Goal: Task Accomplishment & Management: Use online tool/utility

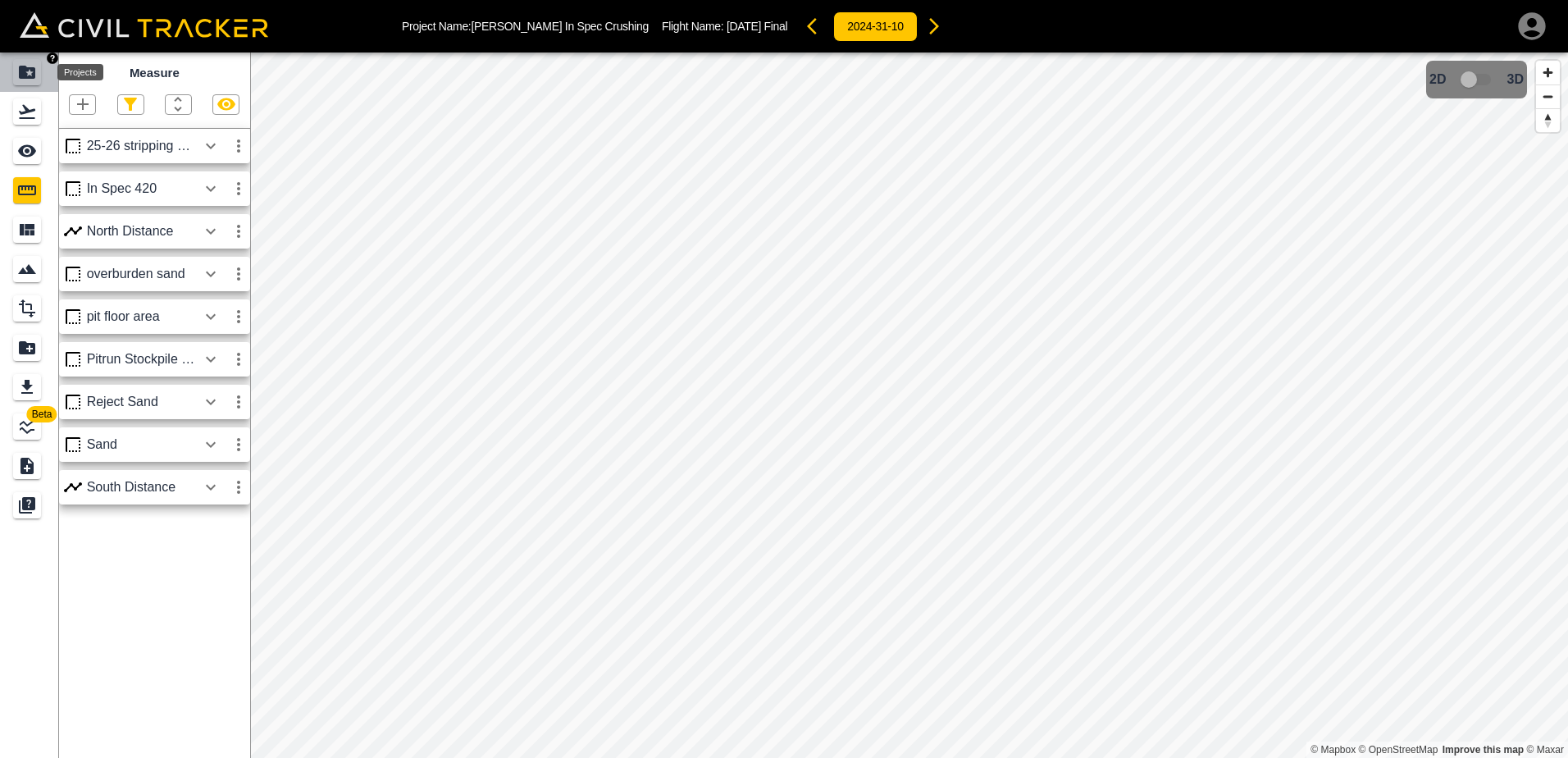
click at [27, 71] on icon "Projects" at bounding box center [27, 72] width 17 height 13
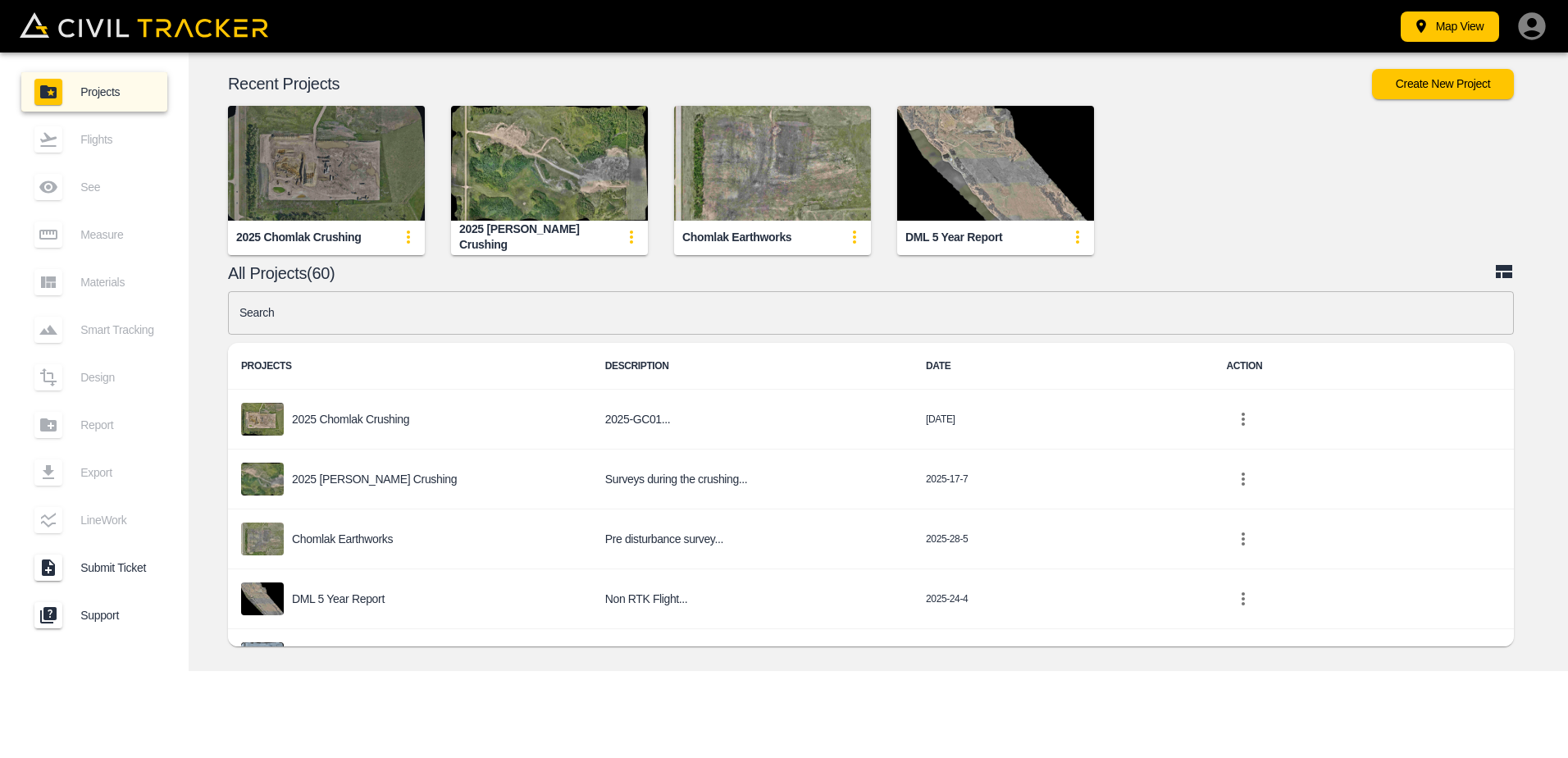
click at [314, 180] on img "button" at bounding box center [327, 163] width 197 height 115
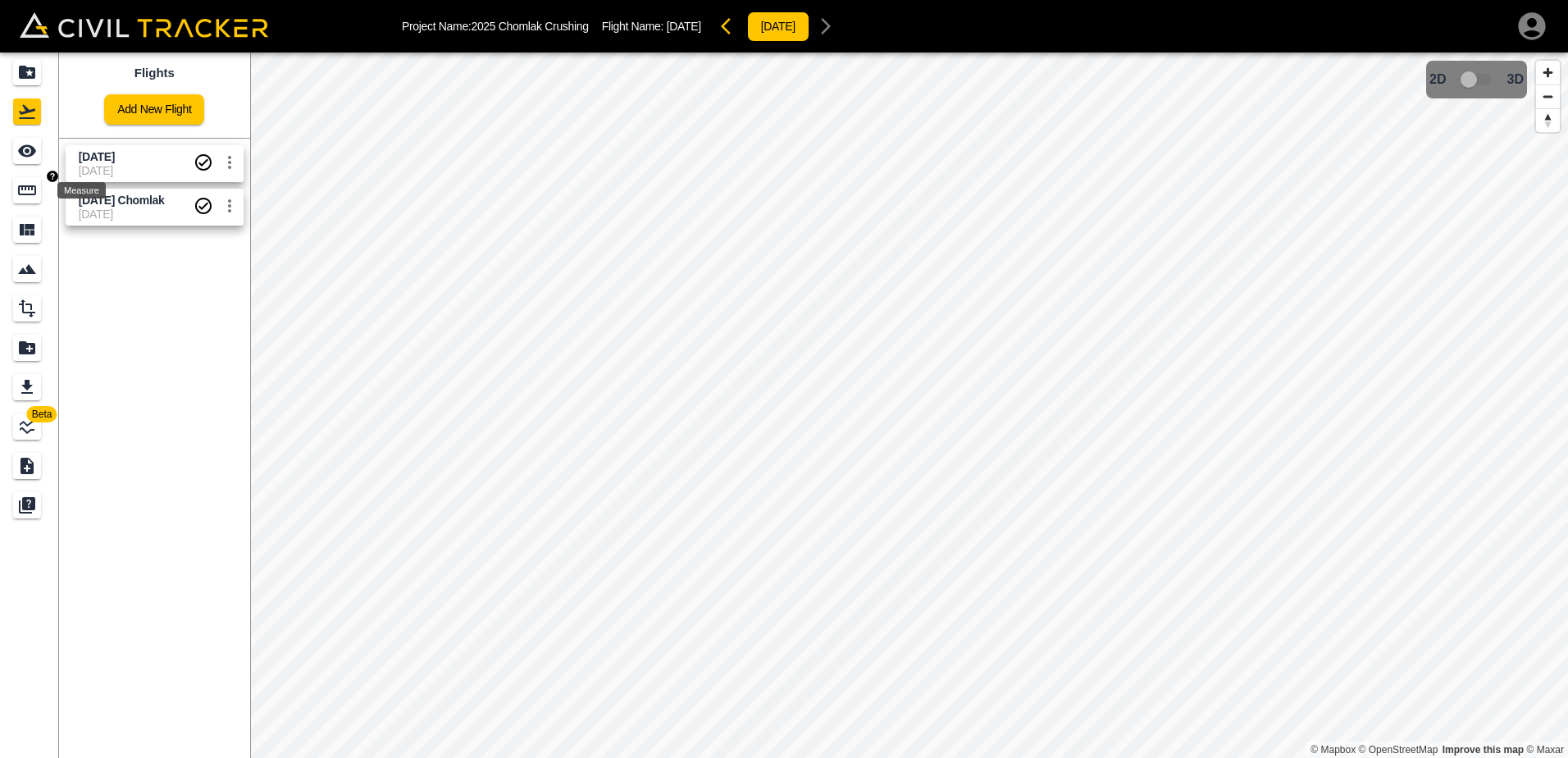
click at [26, 195] on icon "Measure" at bounding box center [26, 190] width 18 height 10
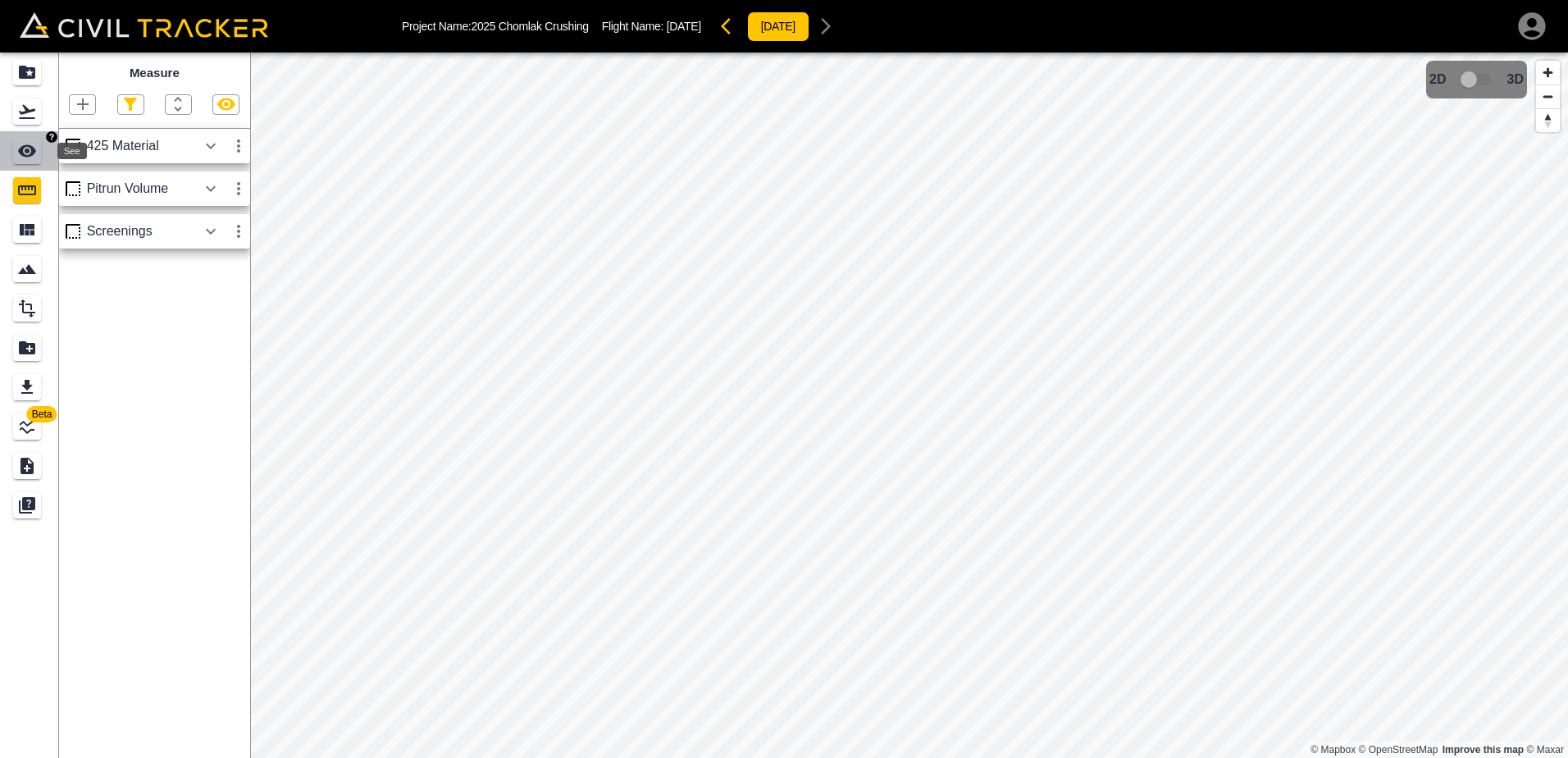
click at [30, 152] on icon "See" at bounding box center [27, 150] width 19 height 19
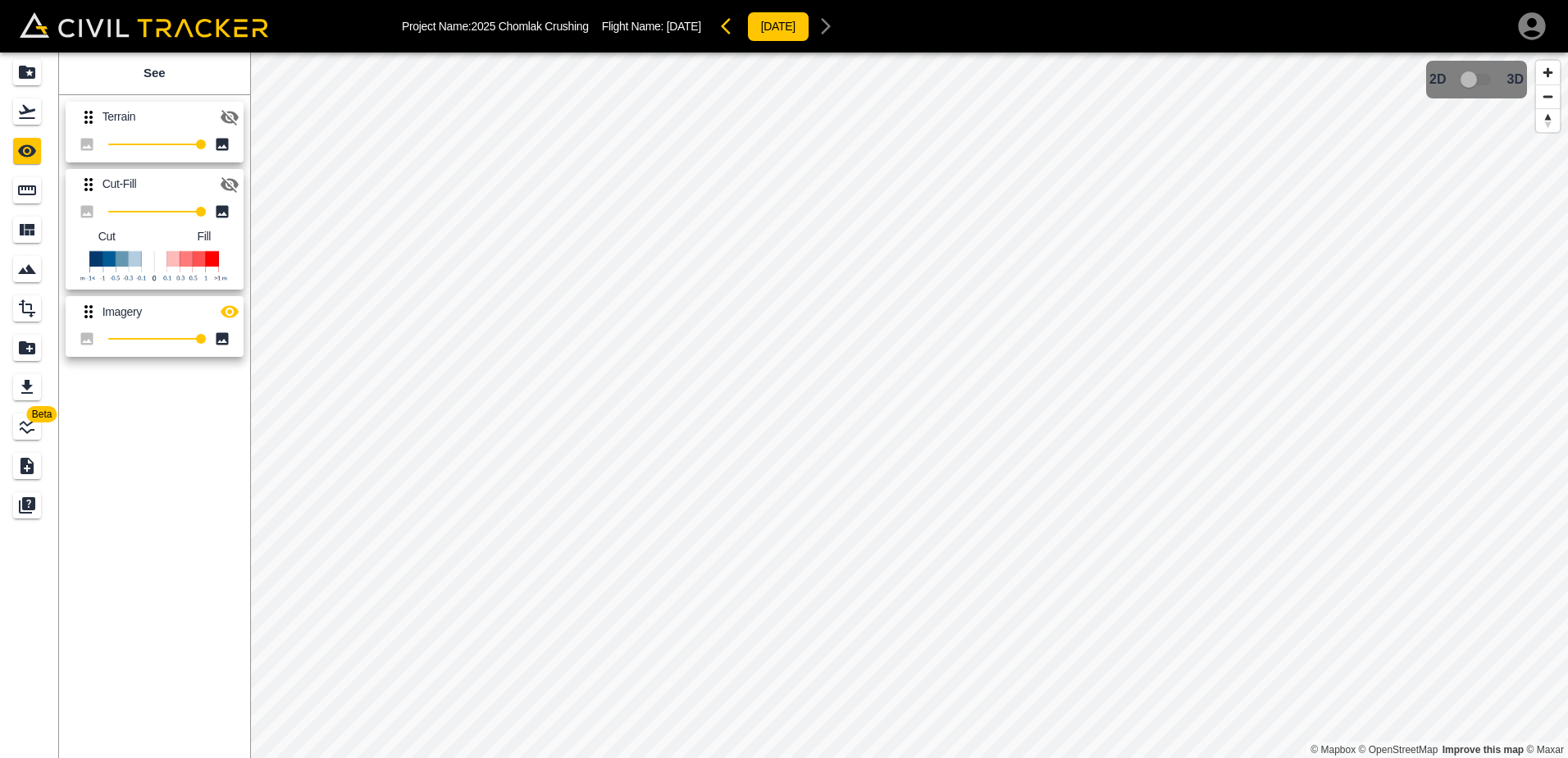
click at [237, 114] on icon "button" at bounding box center [229, 117] width 19 height 19
click at [29, 192] on icon "Measure" at bounding box center [27, 189] width 19 height 19
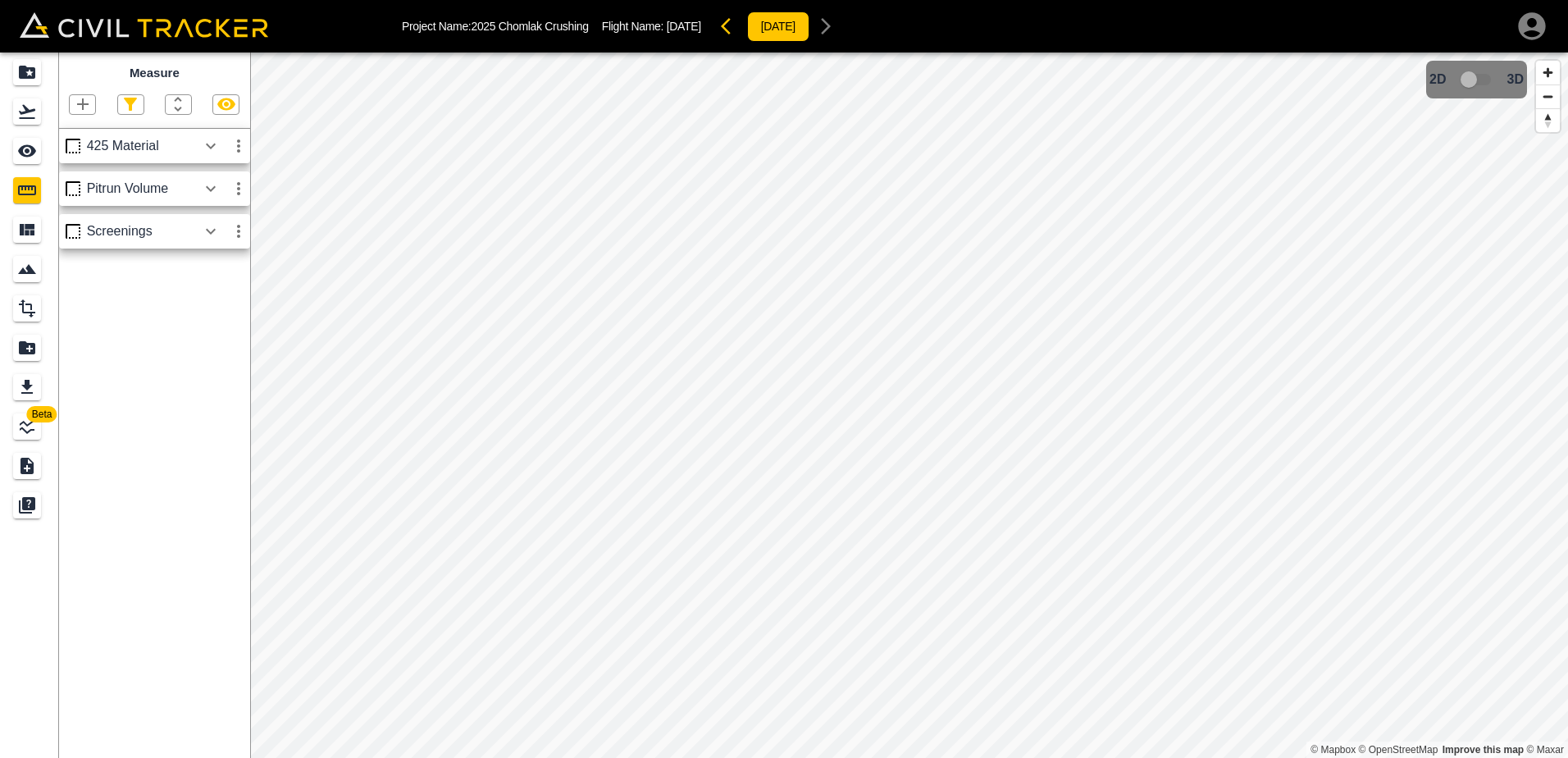
click at [238, 237] on icon "button" at bounding box center [238, 231] width 4 height 13
click at [215, 292] on h6 "Edit" at bounding box center [223, 294] width 32 height 10
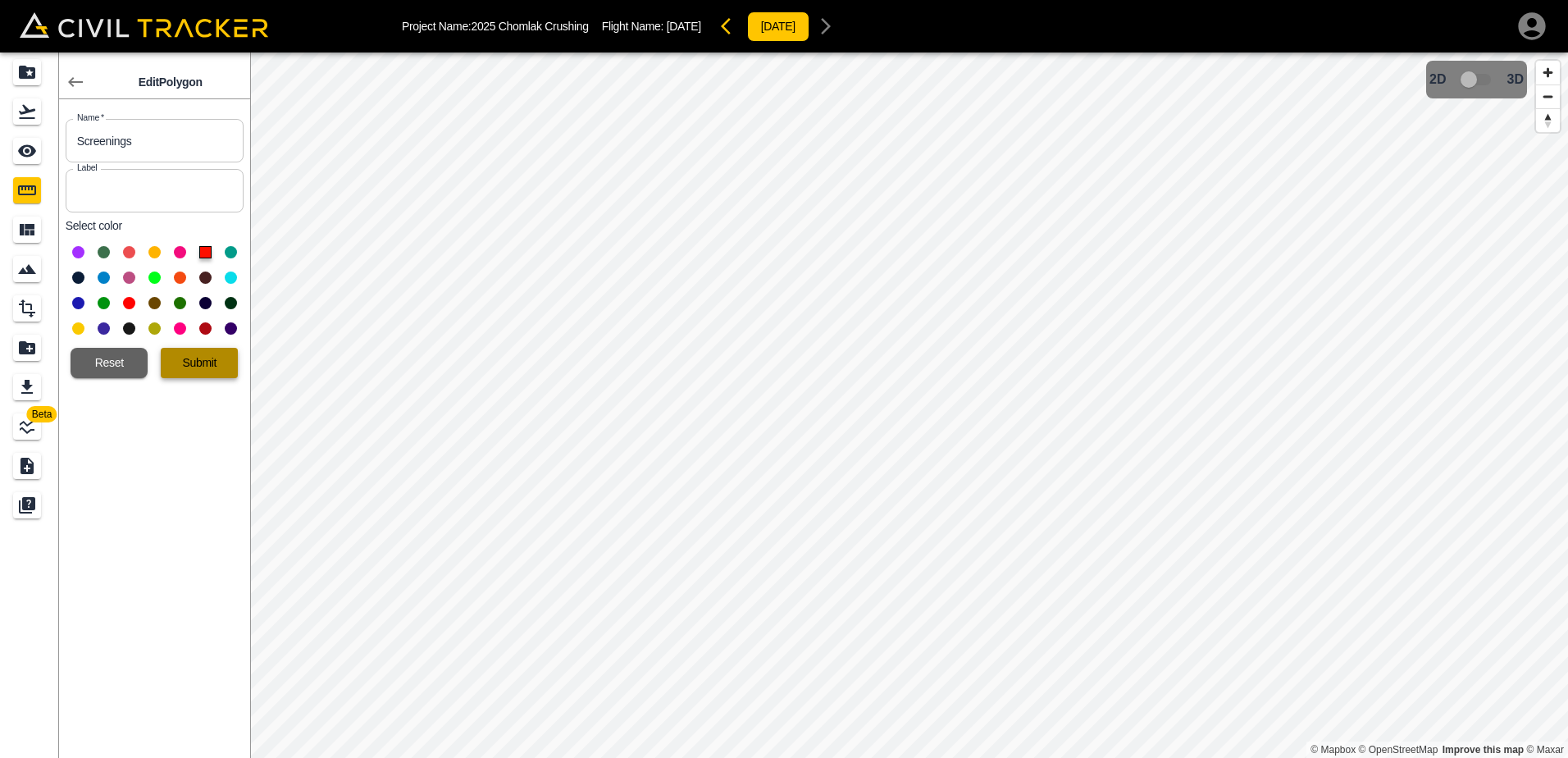
click at [214, 366] on button "Submit" at bounding box center [199, 363] width 77 height 31
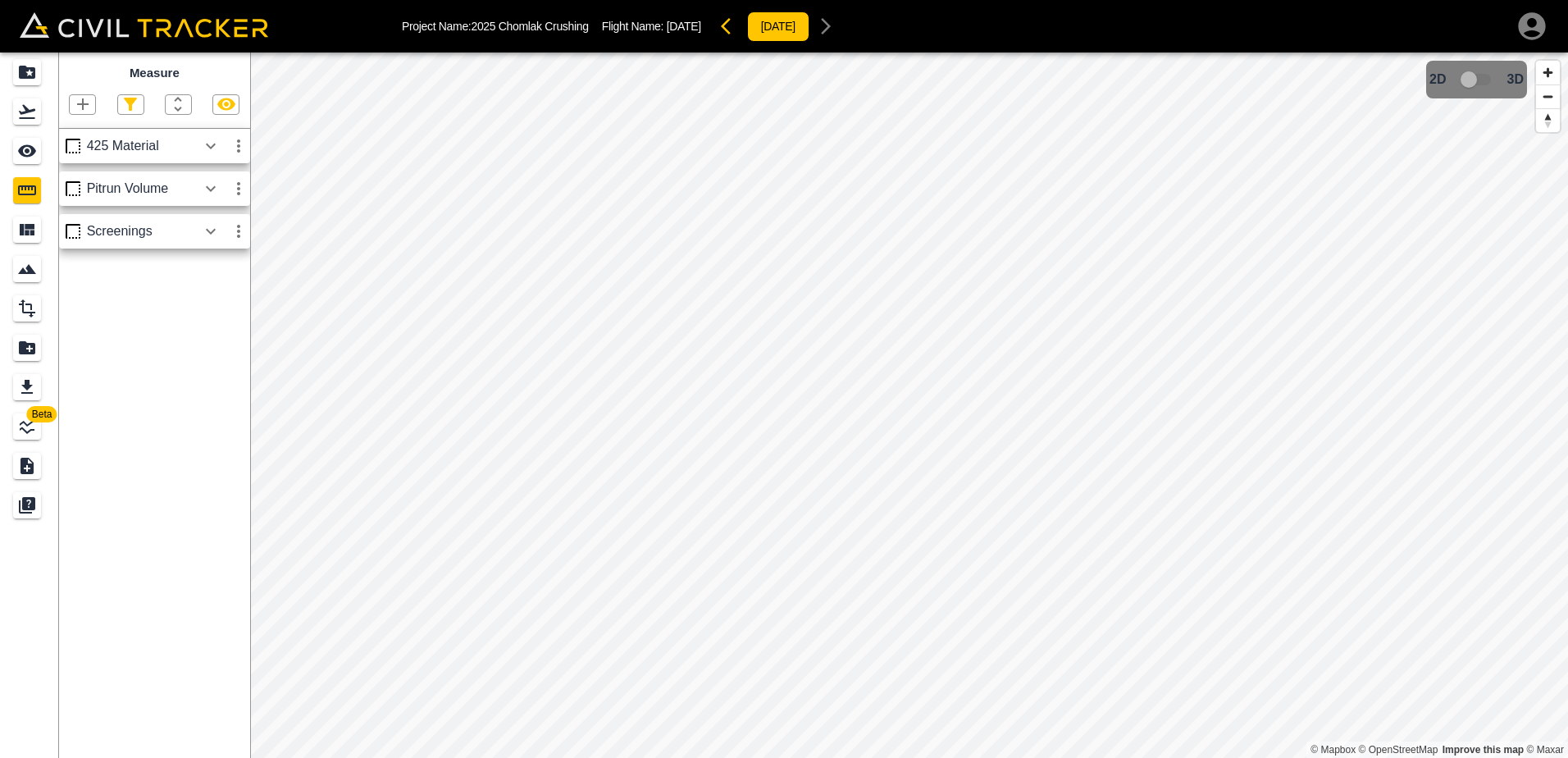
click at [208, 232] on icon "button" at bounding box center [211, 231] width 10 height 6
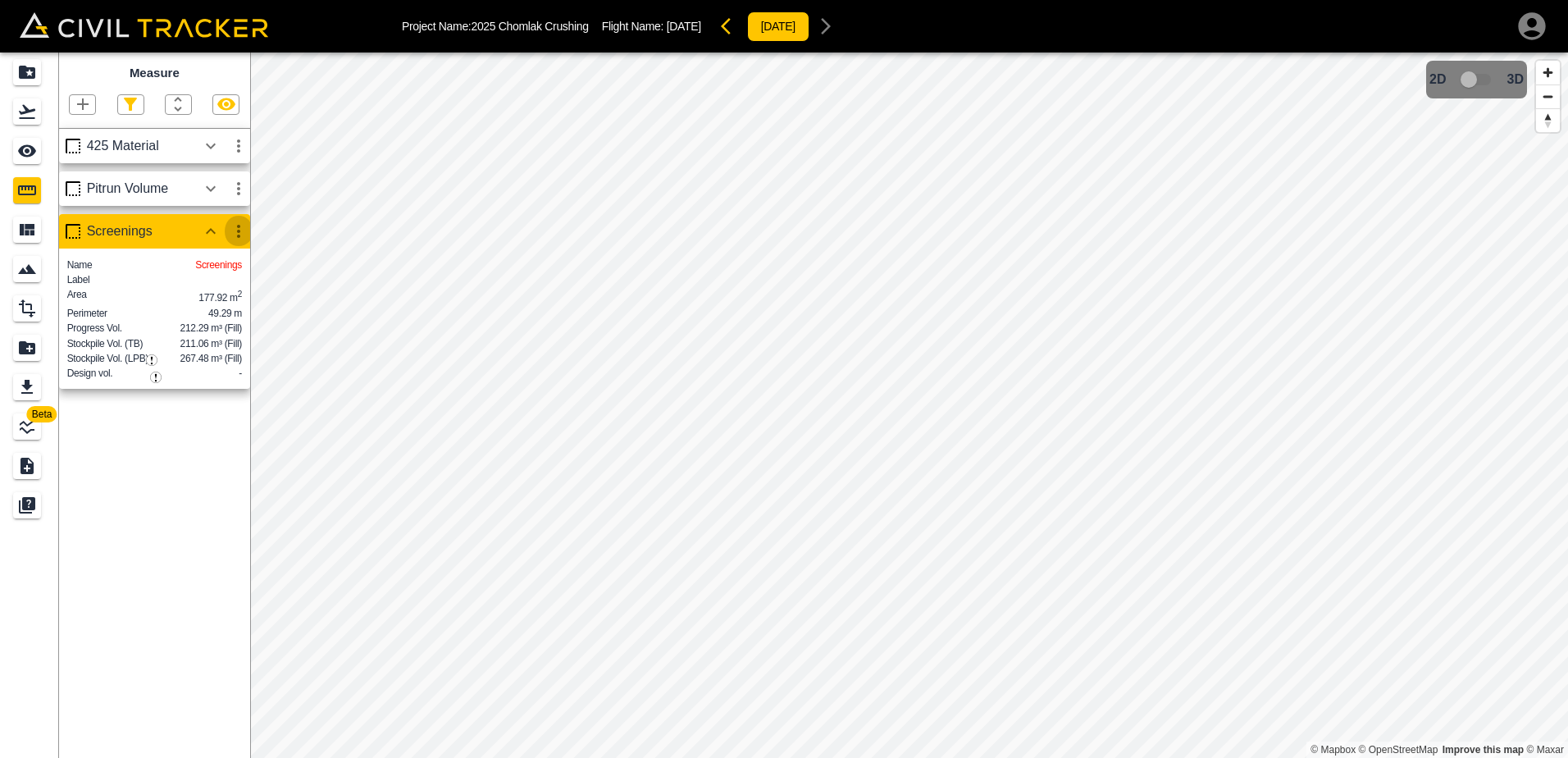
click at [241, 237] on icon "button" at bounding box center [238, 231] width 19 height 19
click at [219, 295] on h6 "Edit" at bounding box center [223, 294] width 32 height 10
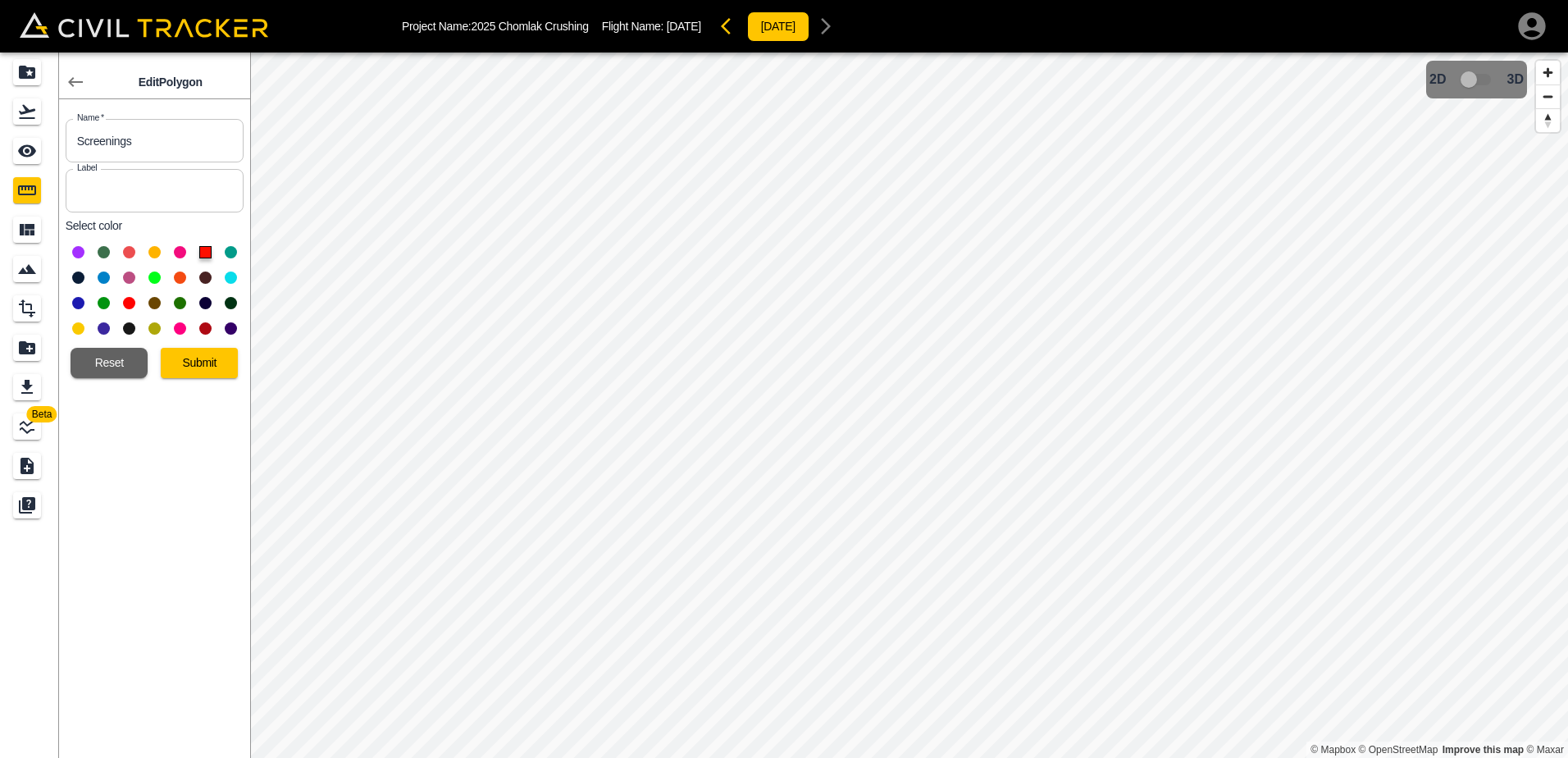
click at [204, 369] on button "Submit" at bounding box center [199, 363] width 77 height 31
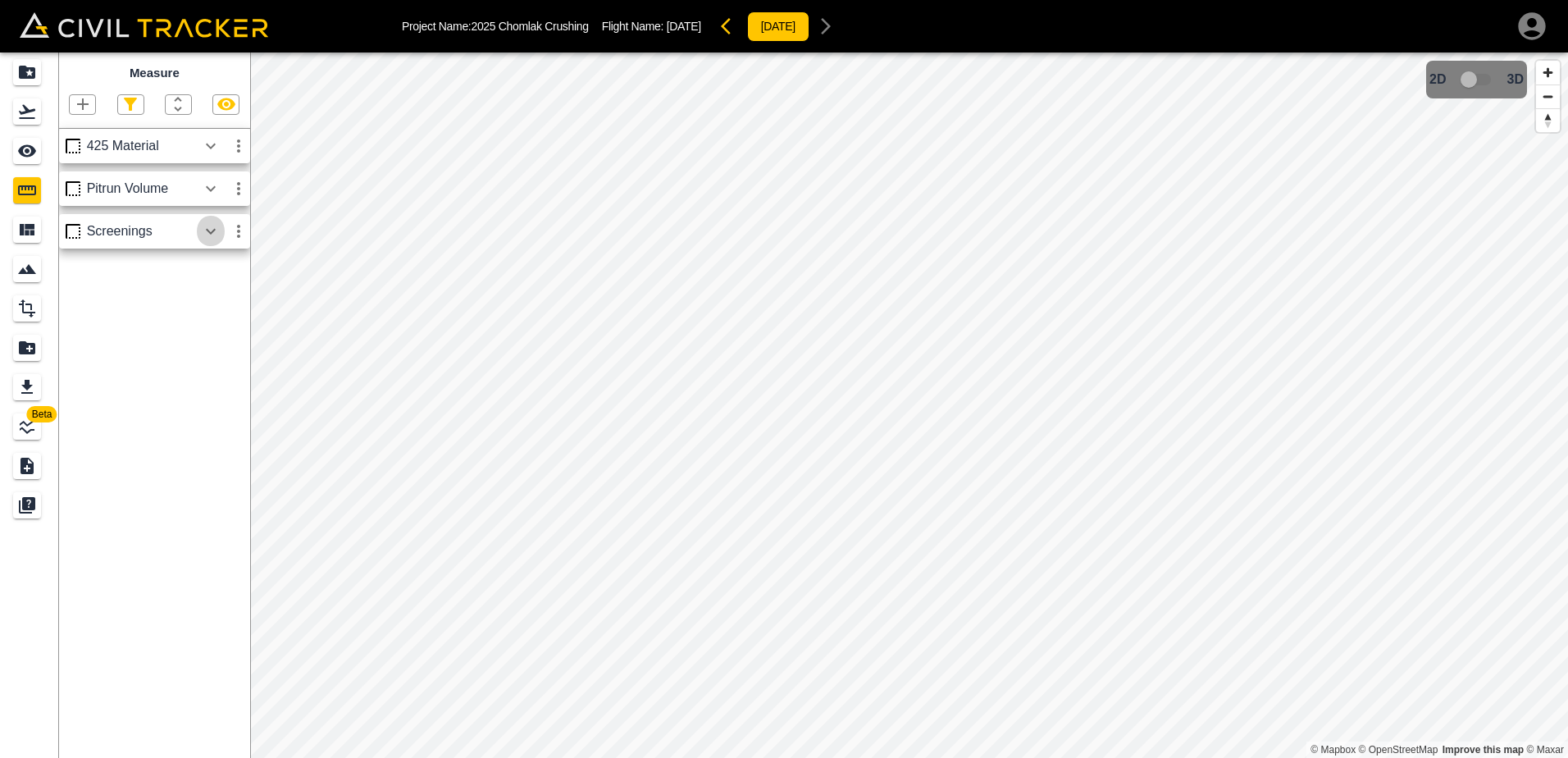
click at [210, 232] on icon "button" at bounding box center [211, 231] width 19 height 19
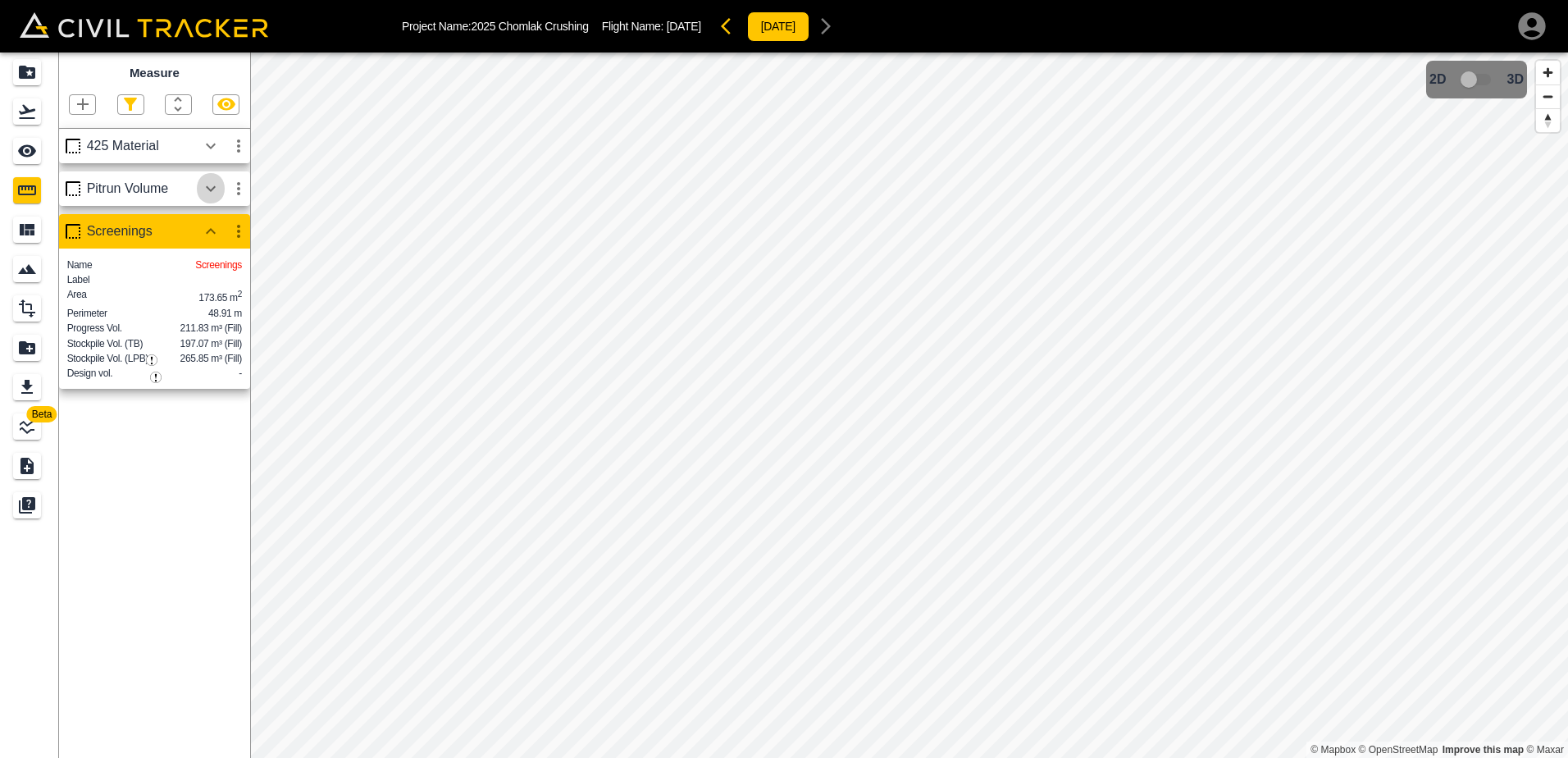
click at [212, 191] on icon "button" at bounding box center [211, 188] width 10 height 6
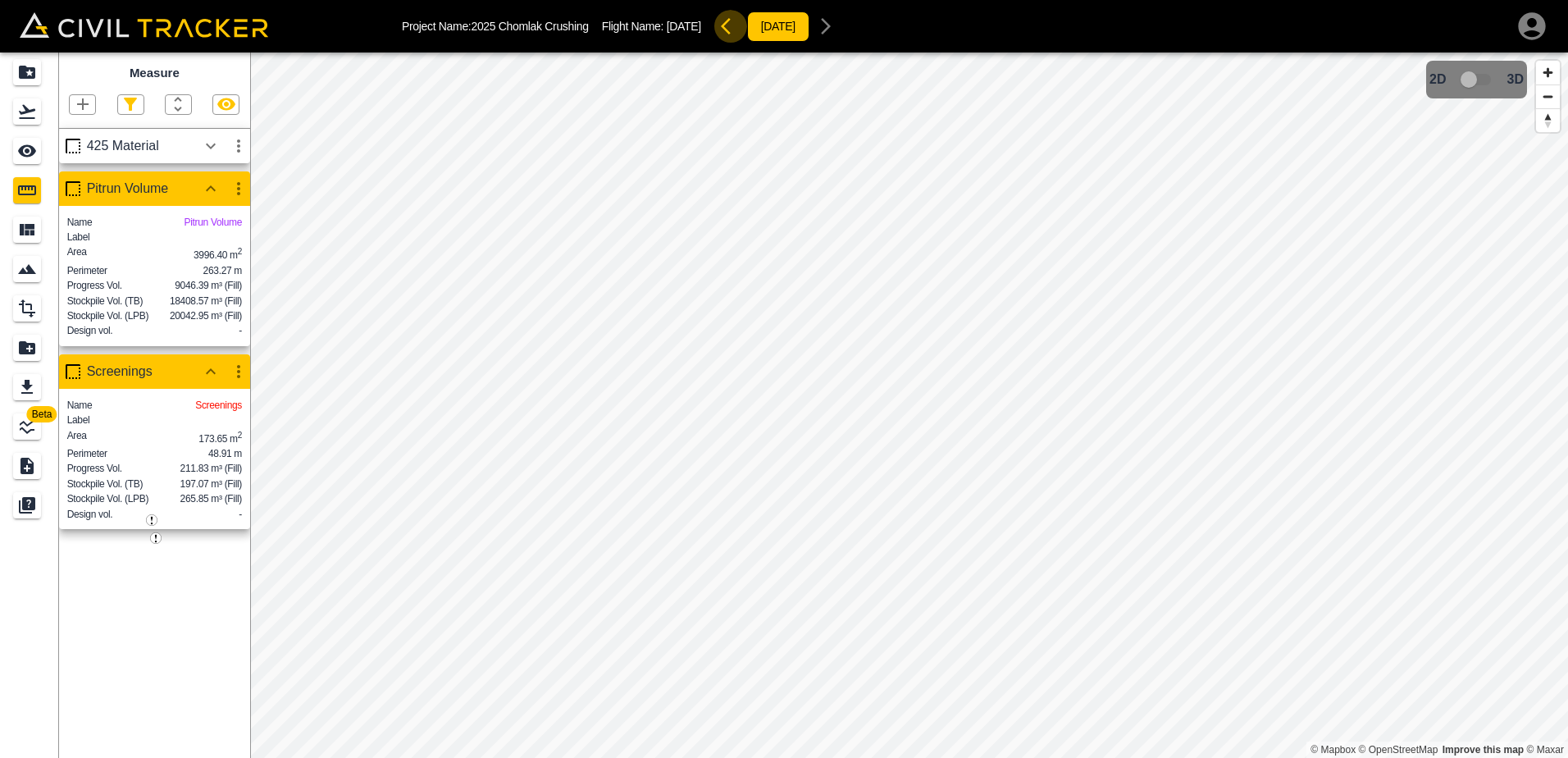
click at [731, 23] on icon "button" at bounding box center [726, 26] width 10 height 17
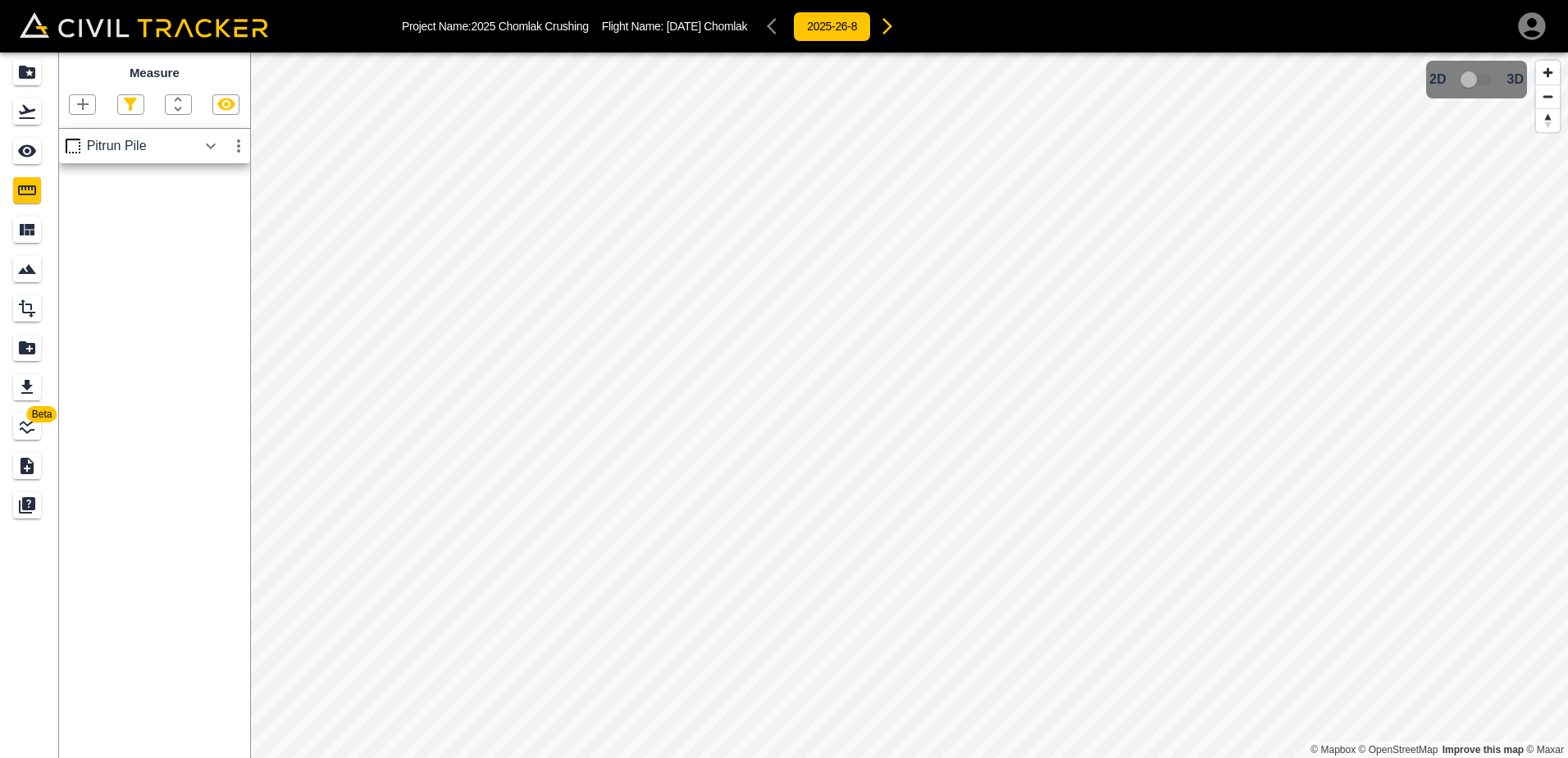
click at [210, 148] on icon "button" at bounding box center [211, 146] width 10 height 6
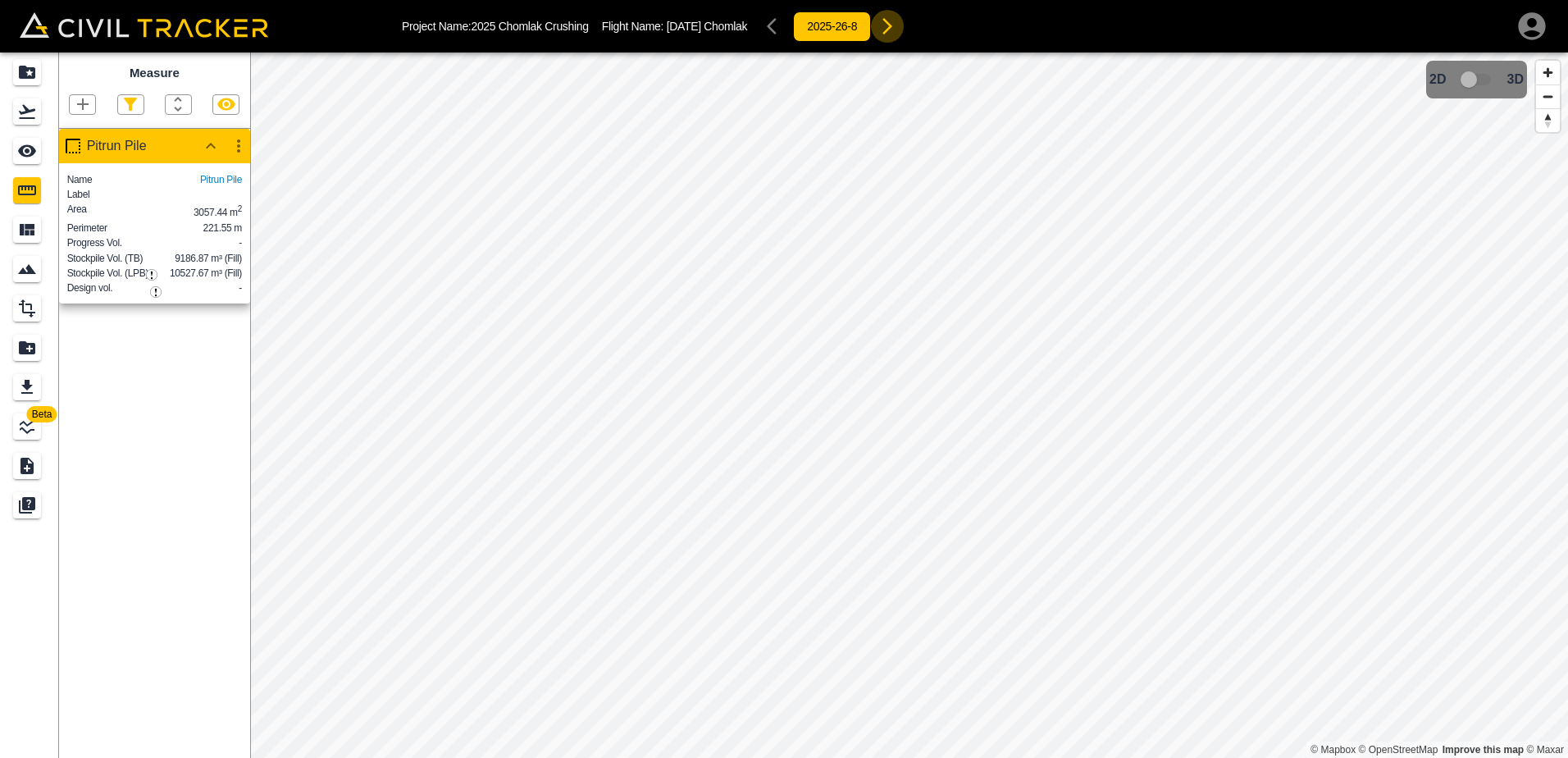
click at [897, 27] on icon "button" at bounding box center [887, 26] width 19 height 19
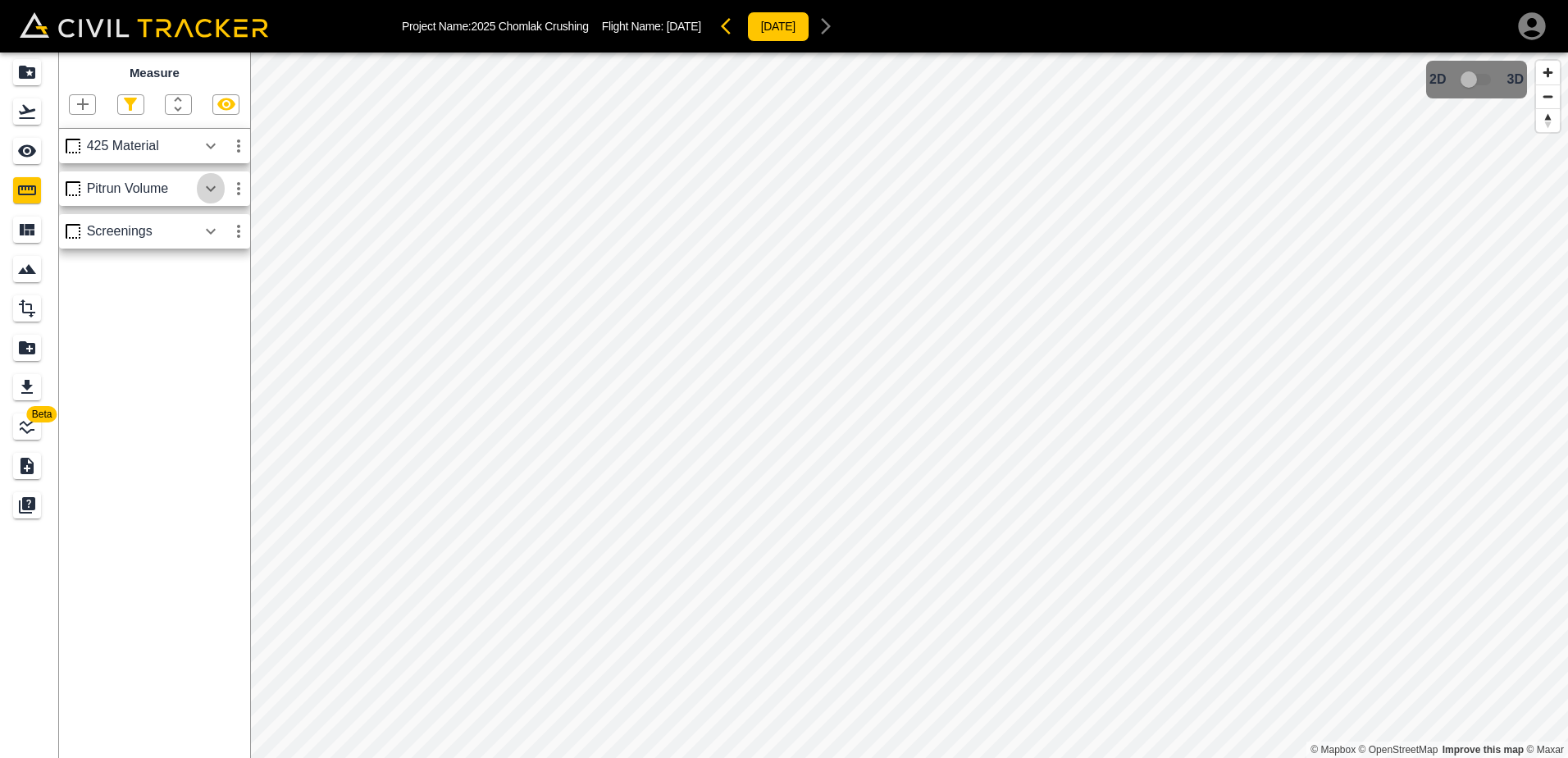
click at [212, 187] on icon "button" at bounding box center [211, 188] width 19 height 19
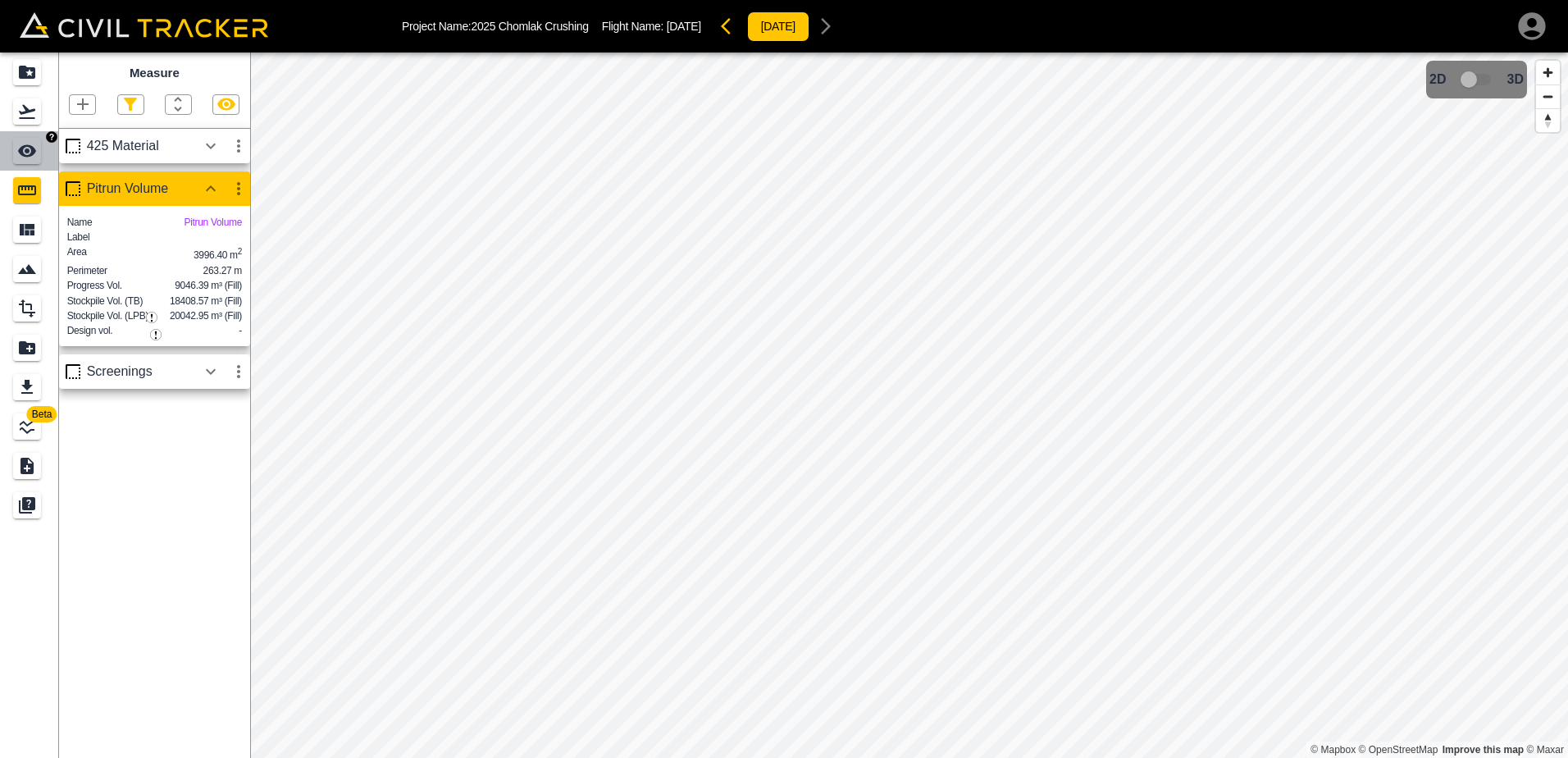
click at [24, 149] on icon "See" at bounding box center [27, 150] width 19 height 19
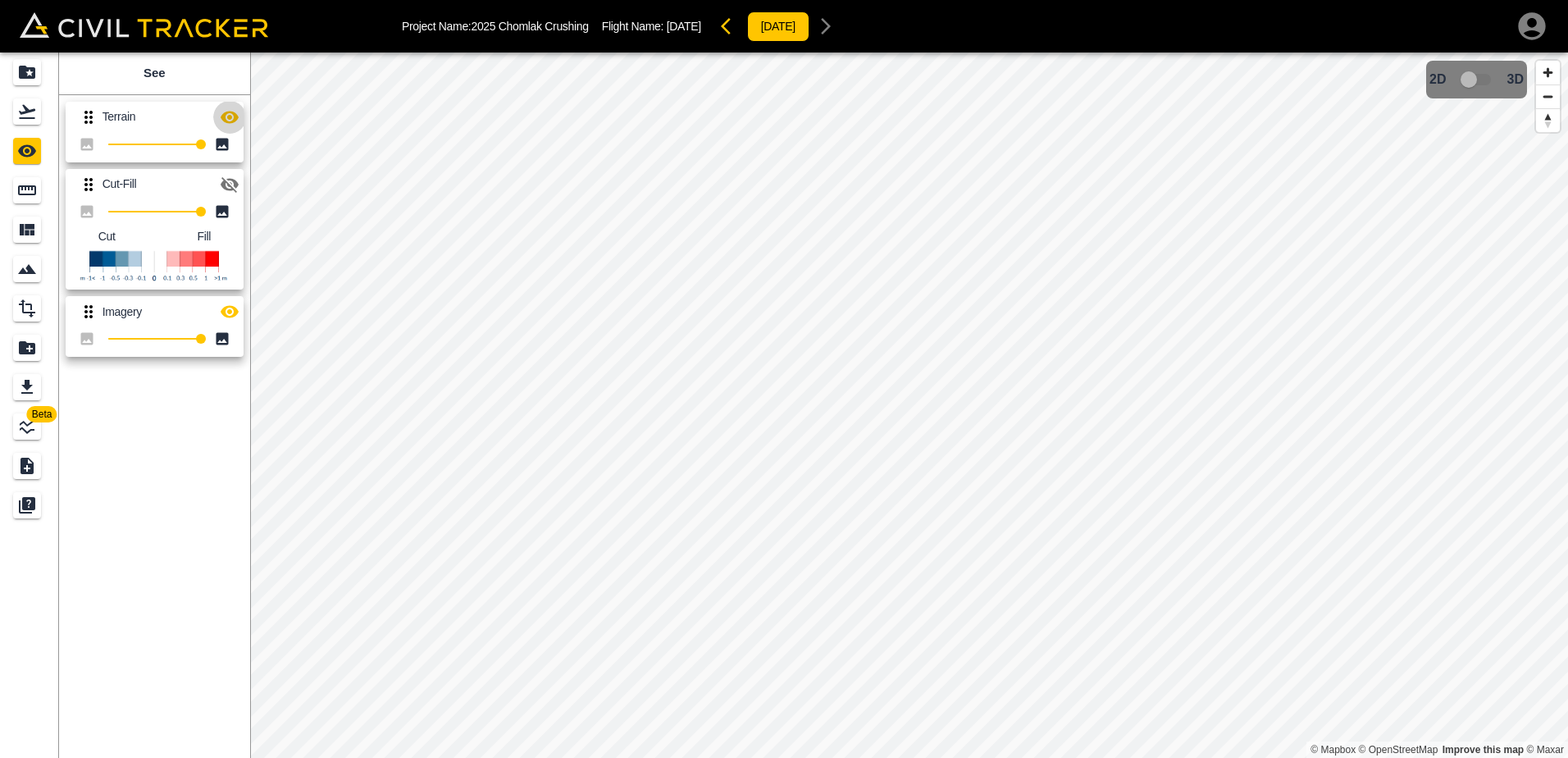
click at [233, 118] on icon "button" at bounding box center [229, 117] width 19 height 19
